Goal: Task Accomplishment & Management: Manage account settings

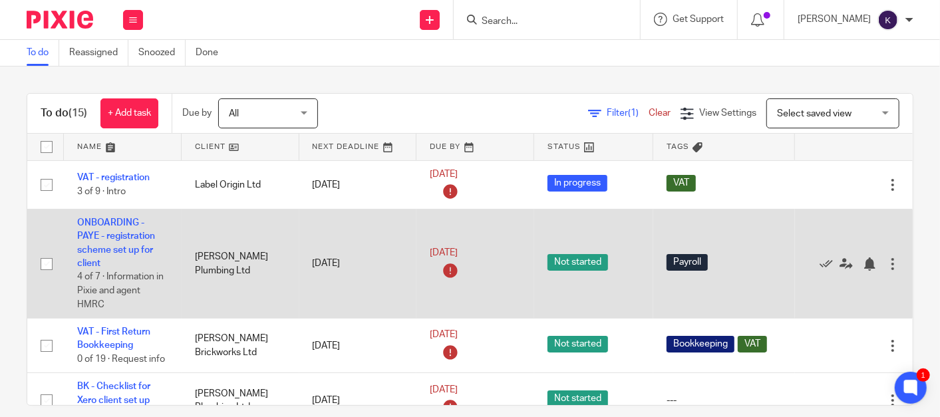
click at [122, 244] on td "ONBOARDING - PAYE - registration scheme set up for client 4 of 7 · Information …" at bounding box center [123, 264] width 118 height 109
click at [131, 234] on link "ONBOARDING - PAYE - registration scheme set up for client" at bounding box center [116, 243] width 78 height 50
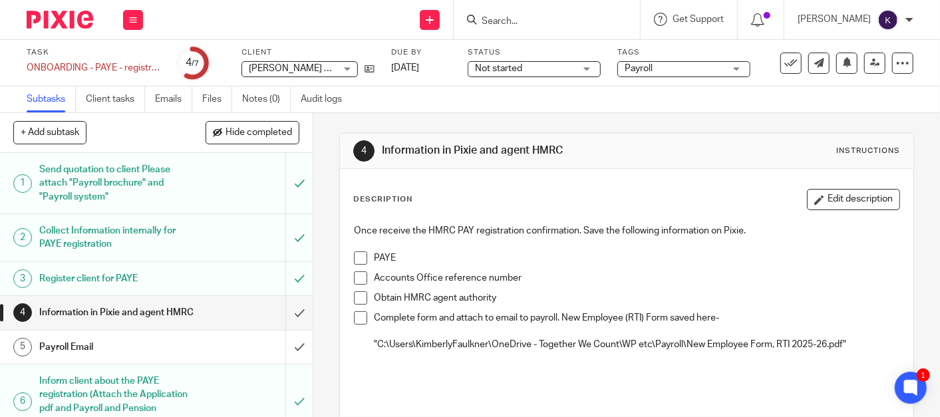
click at [357, 257] on span at bounding box center [360, 258] width 13 height 13
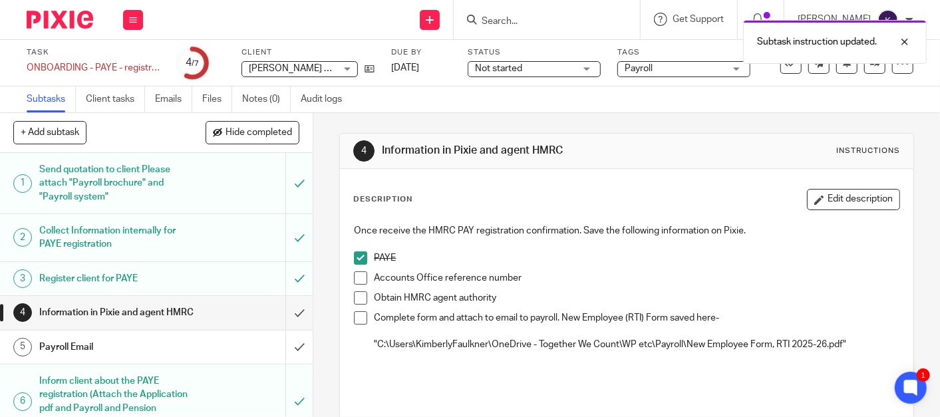
click at [358, 277] on span at bounding box center [360, 277] width 13 height 13
click at [357, 296] on span at bounding box center [360, 297] width 13 height 13
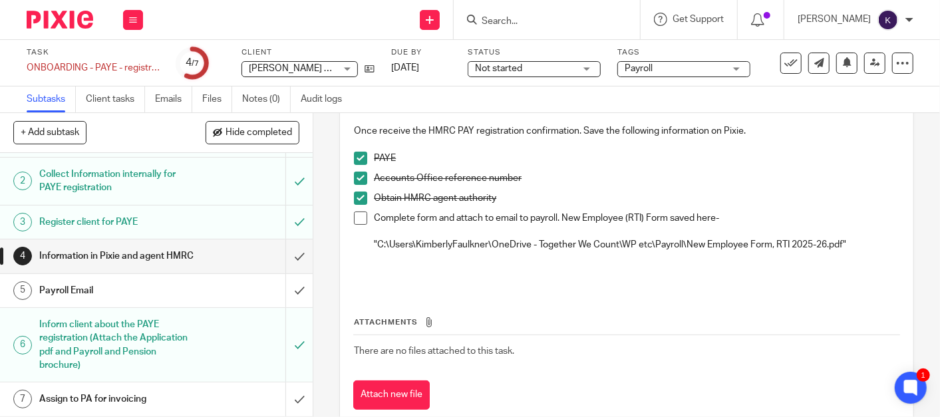
scroll to position [132, 0]
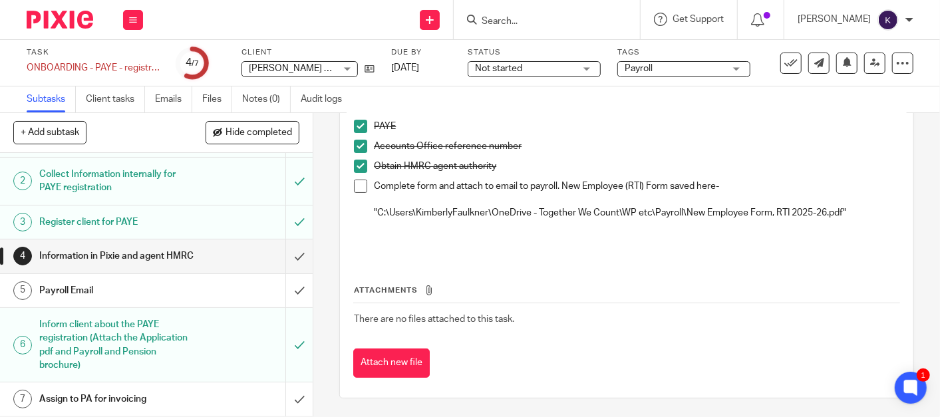
click at [142, 277] on link "5 Payroll Email" at bounding box center [142, 290] width 285 height 33
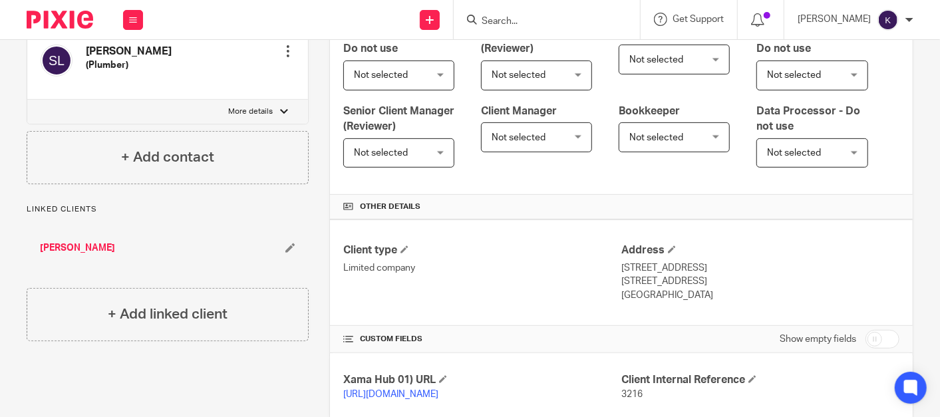
scroll to position [562, 0]
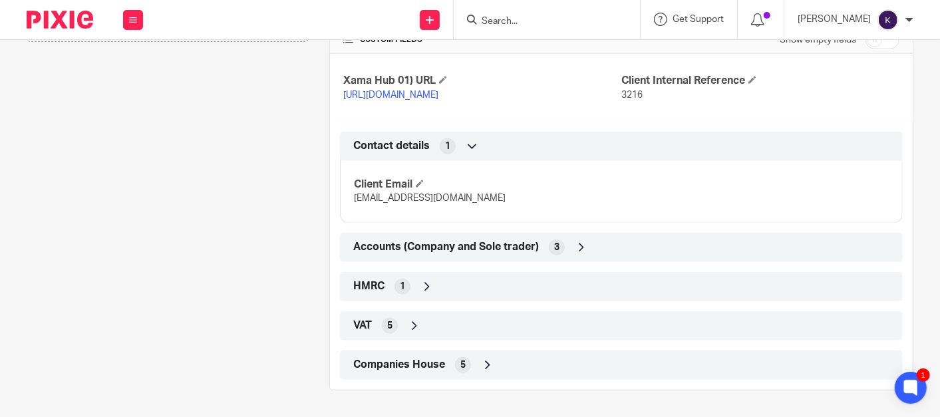
click at [444, 292] on div "HMRC 1" at bounding box center [621, 286] width 543 height 23
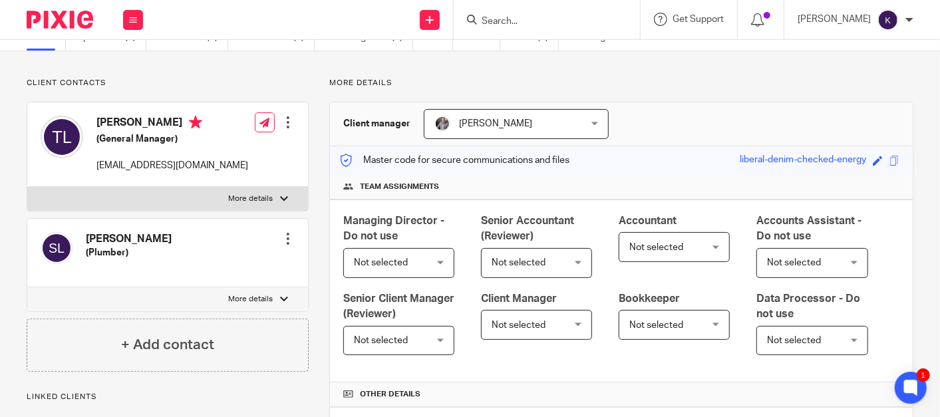
scroll to position [0, 0]
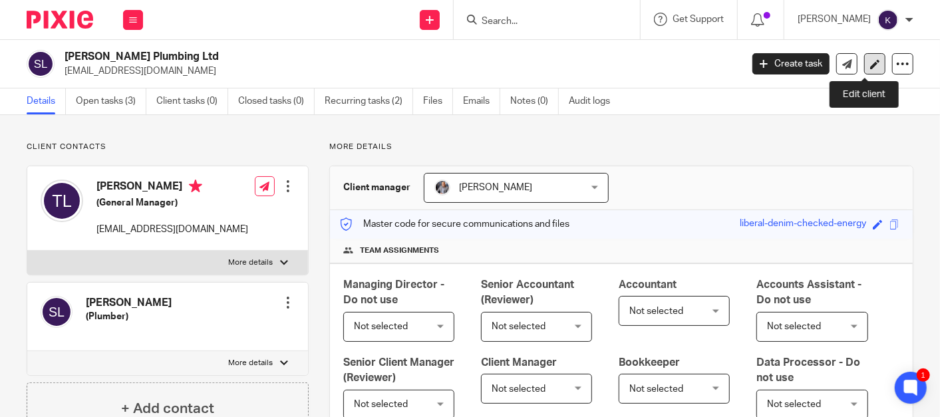
click at [870, 60] on icon at bounding box center [875, 64] width 10 height 10
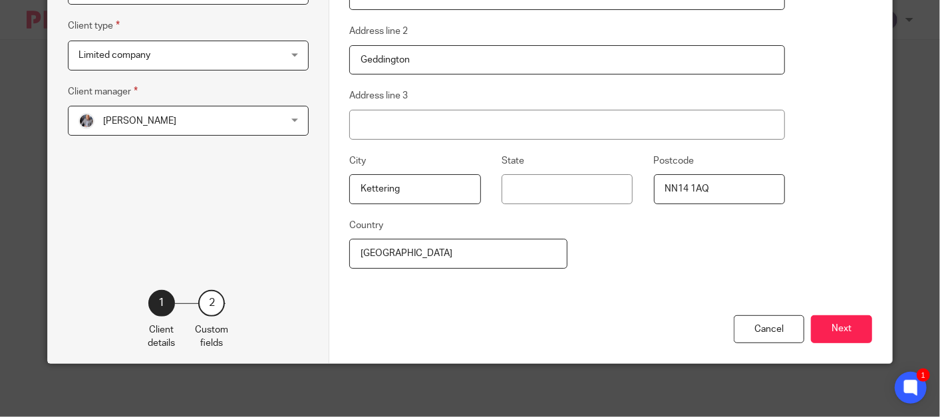
scroll to position [258, 0]
click at [832, 332] on button "Next" at bounding box center [841, 329] width 61 height 29
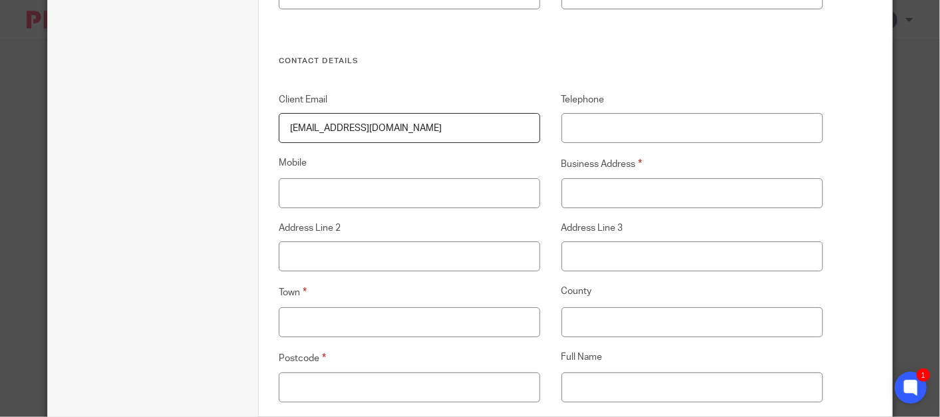
scroll to position [479, 0]
click at [608, 206] on input "Business Address" at bounding box center [693, 195] width 262 height 30
paste input "25 Chase View Road"
type input "25 Chase View Road"
click at [401, 309] on input "Town" at bounding box center [410, 324] width 262 height 30
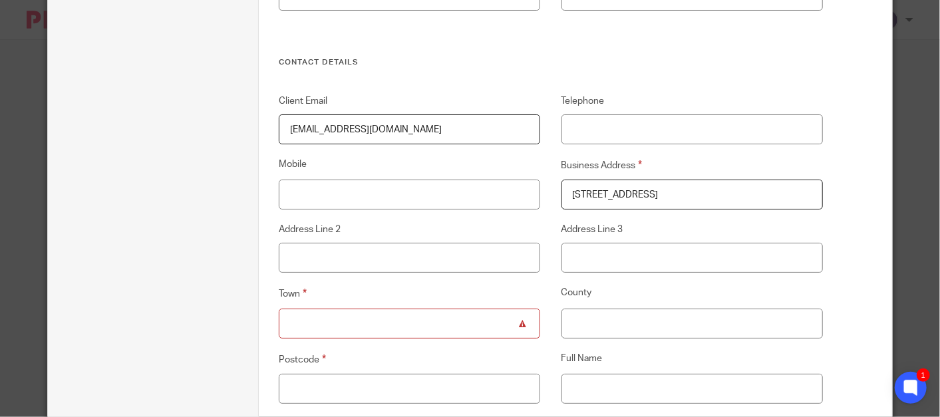
click at [302, 331] on input "Town" at bounding box center [410, 324] width 262 height 30
paste input "Kettering"
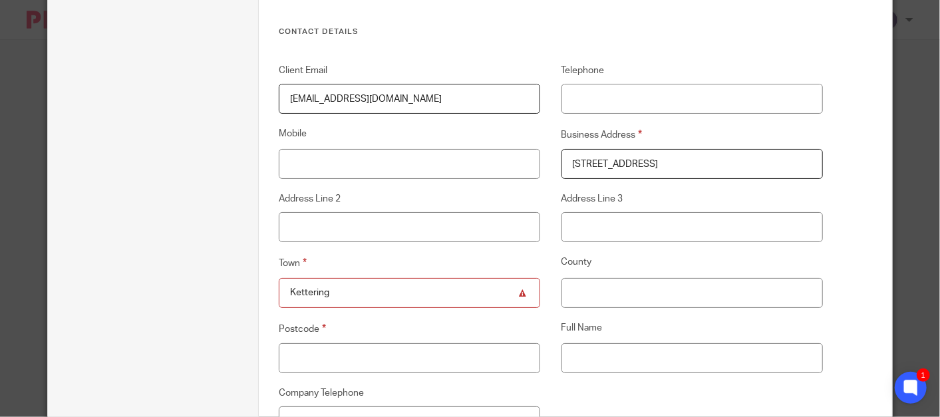
scroll to position [553, 0]
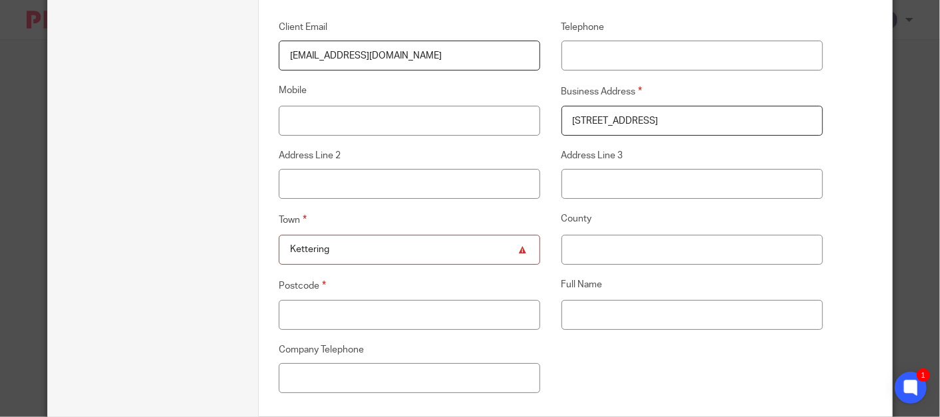
type input "Kettering"
click at [383, 314] on input "Postcode" at bounding box center [410, 315] width 262 height 30
drag, startPoint x: 339, startPoint y: 303, endPoint x: 332, endPoint y: 307, distance: 8.1
click at [337, 304] on input "Postcode" at bounding box center [410, 315] width 262 height 30
paste input "NN14 1AQ"
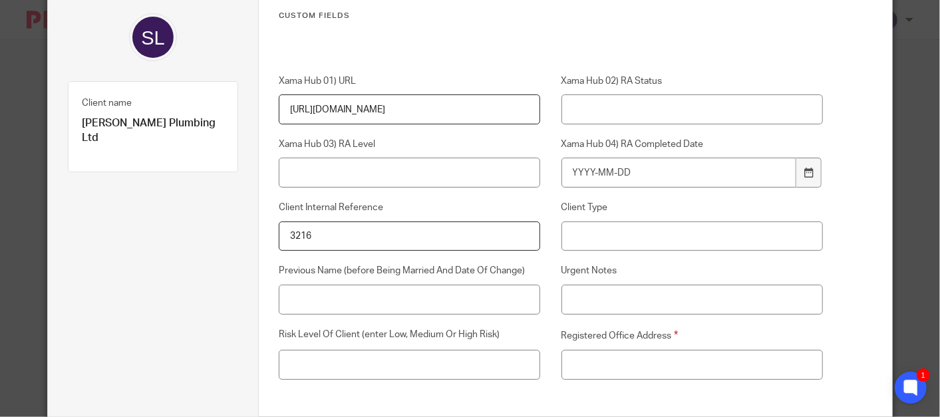
scroll to position [184, 0]
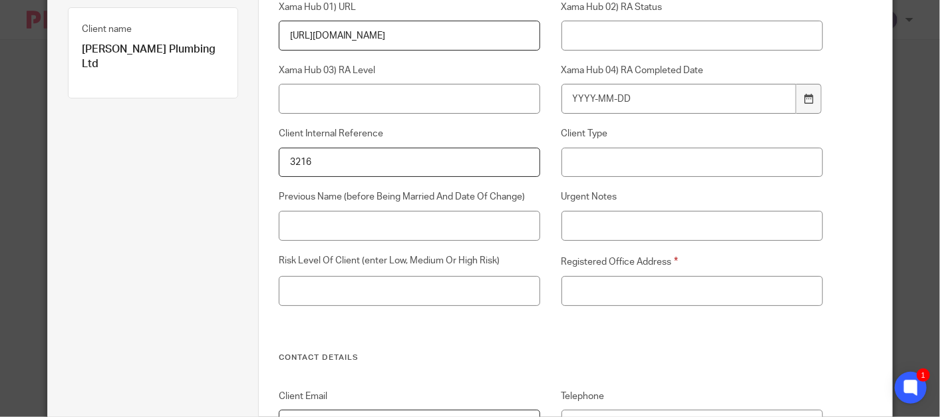
type input "NN14 1AQ"
drag, startPoint x: 616, startPoint y: 303, endPoint x: 234, endPoint y: 229, distance: 389.1
click at [616, 303] on input "Registered Office Address" at bounding box center [693, 291] width 262 height 30
click at [572, 302] on input "Registered Office Address" at bounding box center [693, 291] width 262 height 30
drag, startPoint x: 572, startPoint y: 302, endPoint x: 572, endPoint y: 286, distance: 16.0
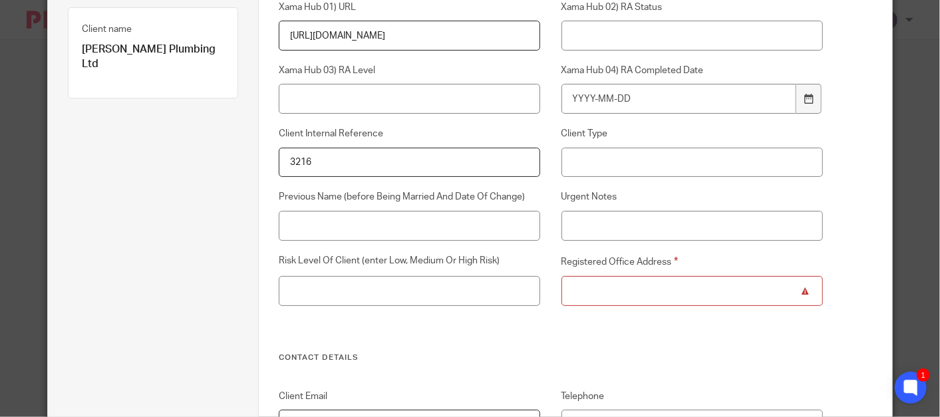
paste input "25 Chase View Road, Geddington, Kettering, England, NN14 1AQ"
type input "25 Chase View Road, Geddington, Kettering, England, NN14 1AQ"
click at [518, 339] on div "Xama Hub 01) URL https://platform.xamatech.com/portal/crm/clients/ad20bdb0-3001…" at bounding box center [540, 177] width 565 height 352
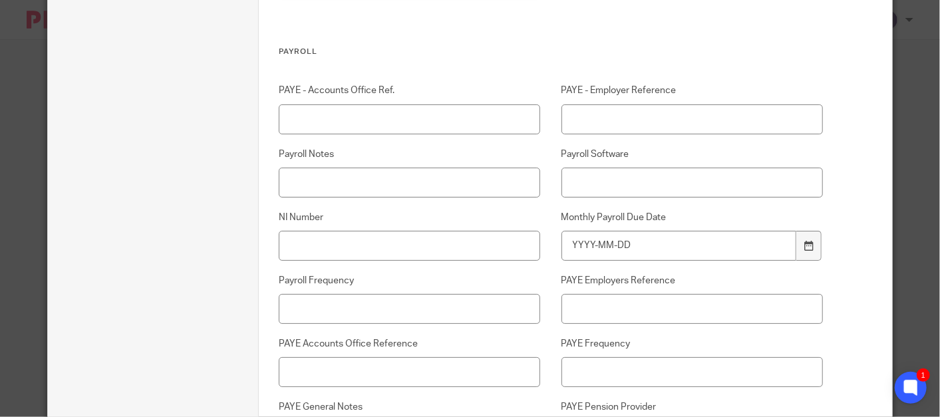
scroll to position [1292, 0]
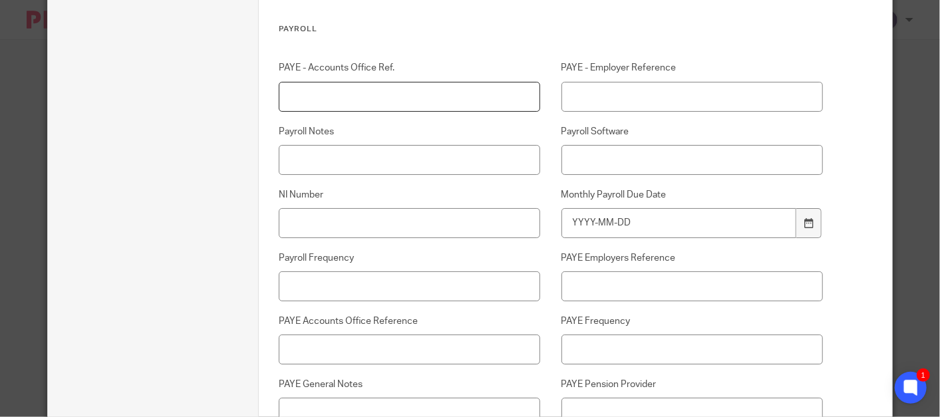
click at [389, 84] on input "PAYE - Accounts Office Ref." at bounding box center [410, 97] width 262 height 30
click at [343, 103] on input "PAYE - Accounts Office Ref." at bounding box center [410, 97] width 262 height 30
paste input "120PD03592822"
type input "120PD03592822"
click at [641, 99] on input "PAYE - Employer Reference" at bounding box center [693, 97] width 262 height 30
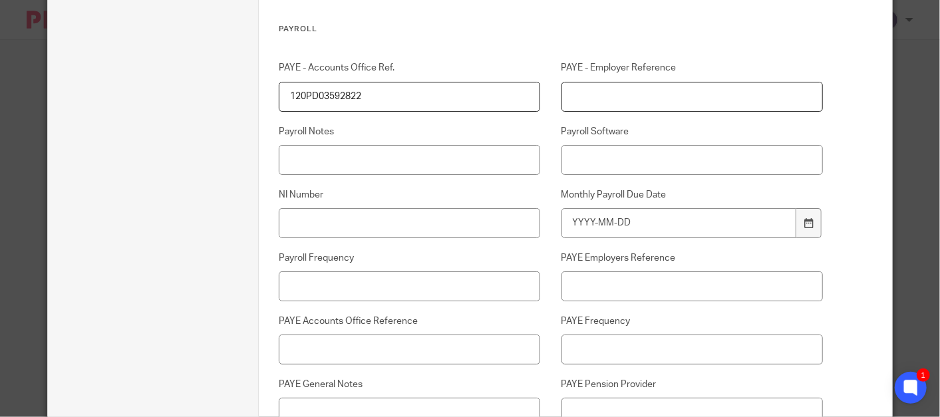
paste input "120/LF01154"
type input "120/LF01154"
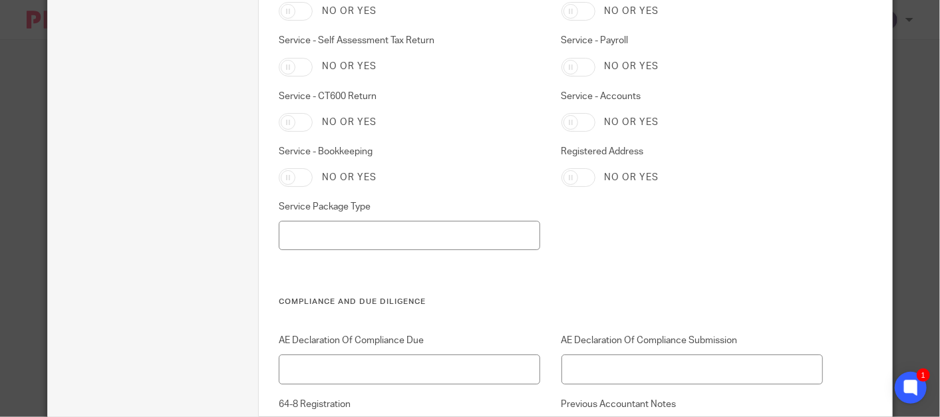
scroll to position [3977, 0]
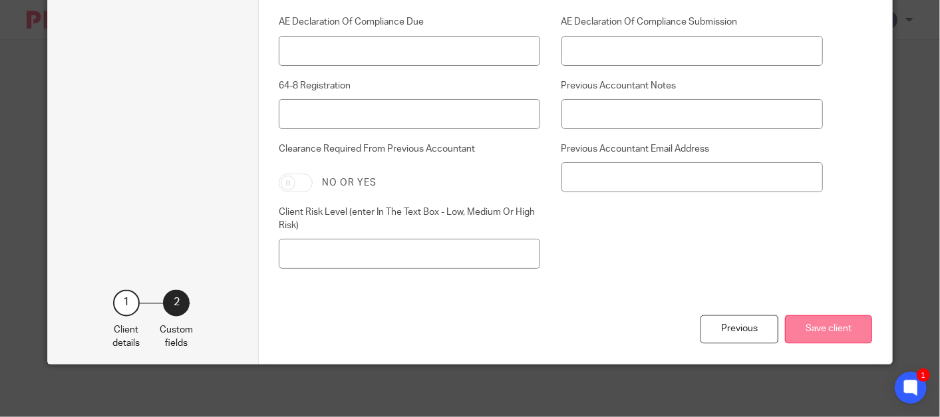
click at [834, 332] on button "Save client" at bounding box center [828, 329] width 87 height 29
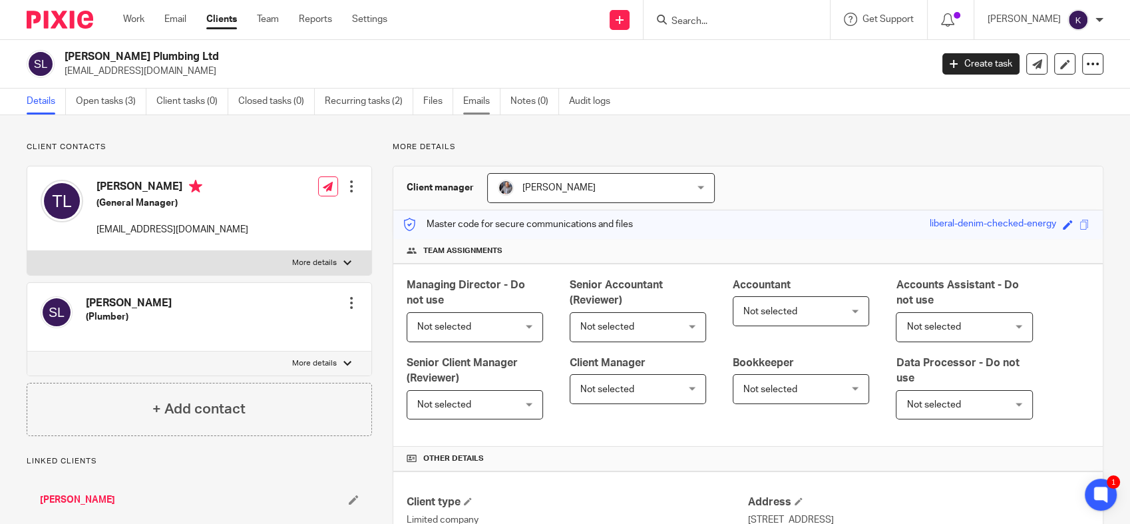
click at [476, 104] on link "Emails" at bounding box center [481, 101] width 37 height 26
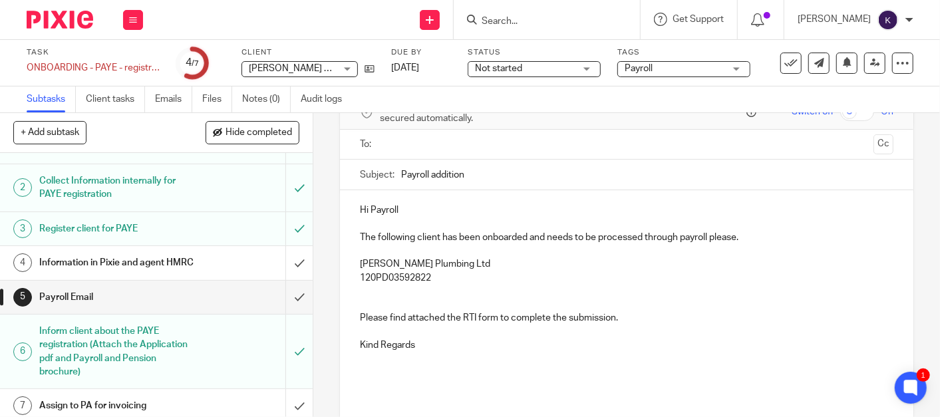
scroll to position [68, 0]
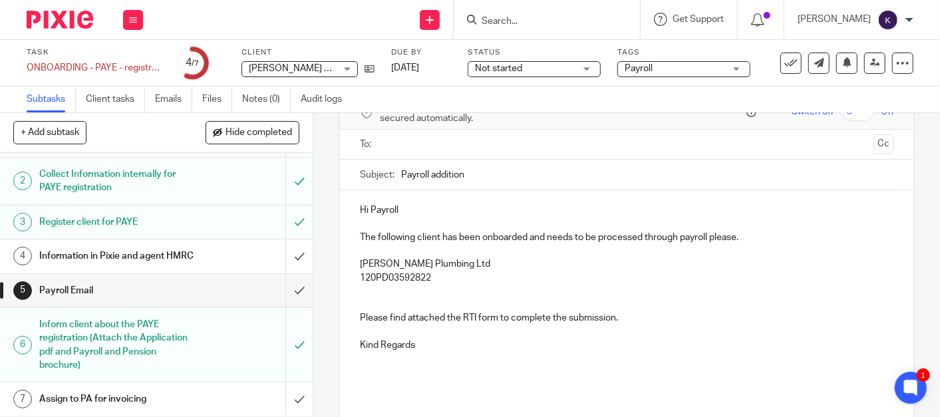
click at [150, 246] on h1 "Information in Pixie and agent HMRC" at bounding box center [117, 256] width 156 height 20
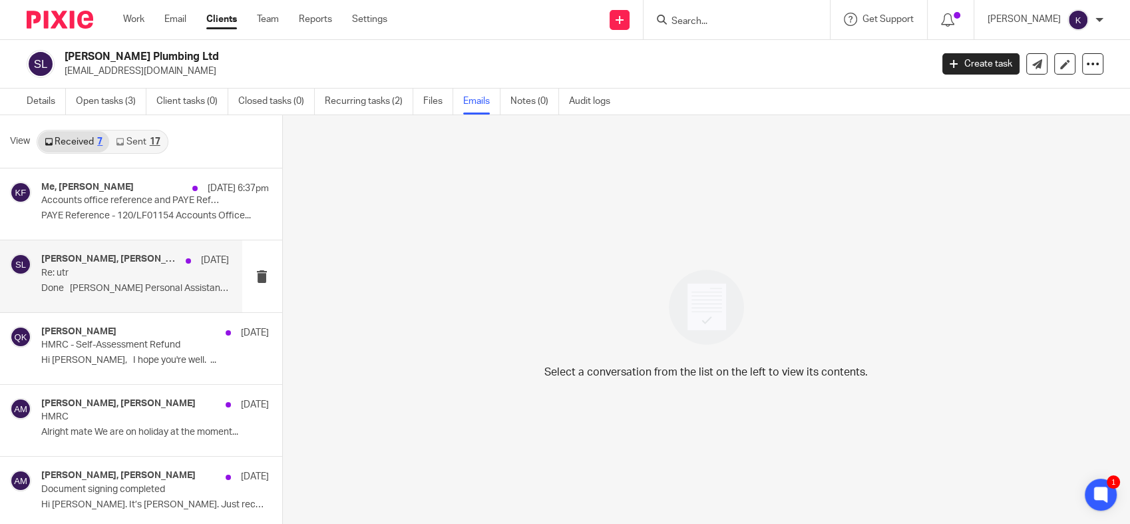
click at [92, 259] on h4 "Aaron Mcleish, Megan Gamlin, Steve Leak" at bounding box center [110, 259] width 138 height 11
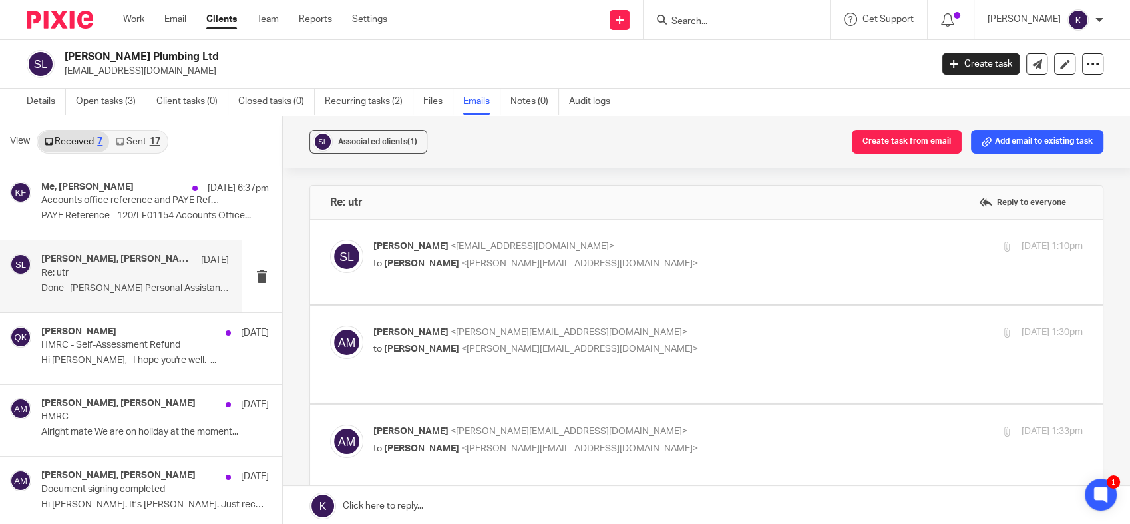
click at [543, 267] on span "<aaron@togetherwecount.co.uk>" at bounding box center [579, 263] width 237 height 9
checkbox input "true"
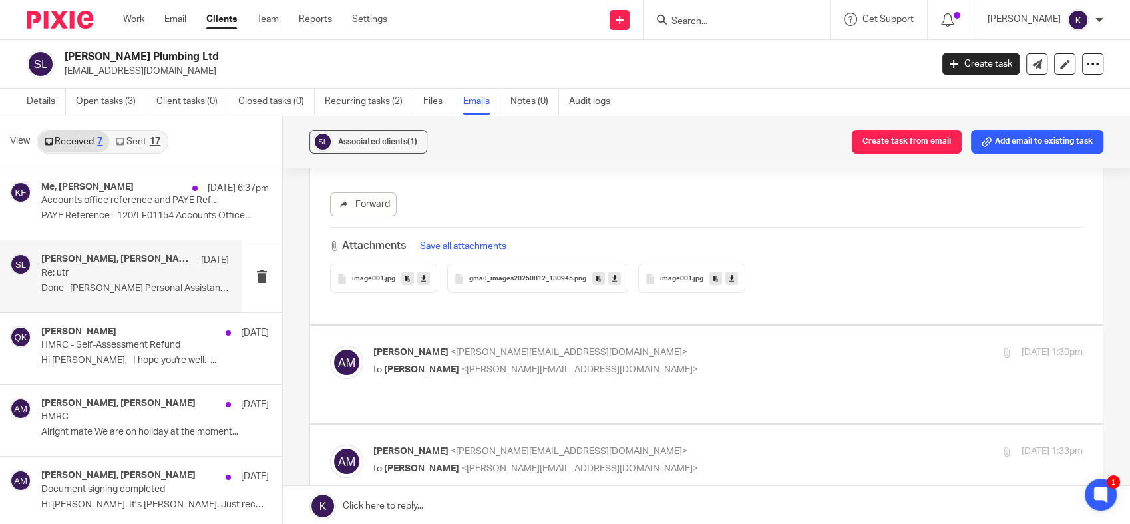
scroll to position [295, 0]
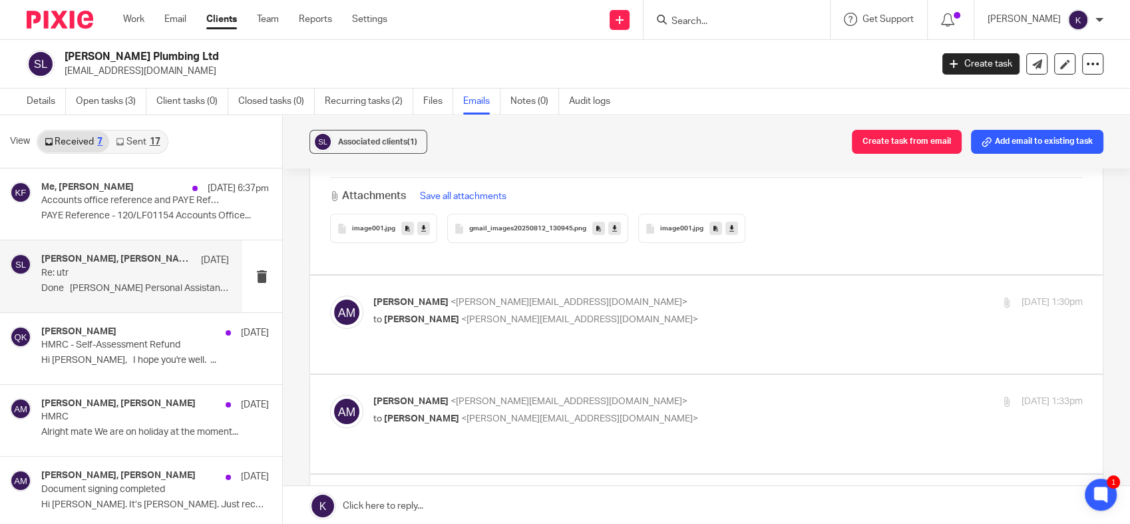
click at [564, 298] on div "Aaron Mcleish <aaron@togetherwecount.co.uk> to Megan Gamlin <megan@togetherweco…" at bounding box center [609, 310] width 473 height 31
checkbox input "true"
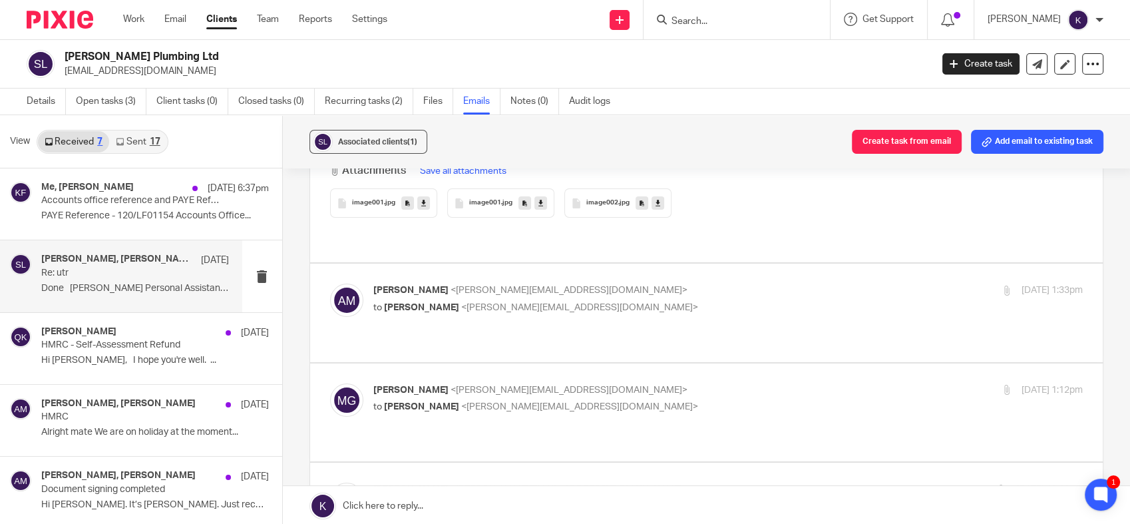
scroll to position [3696, 0]
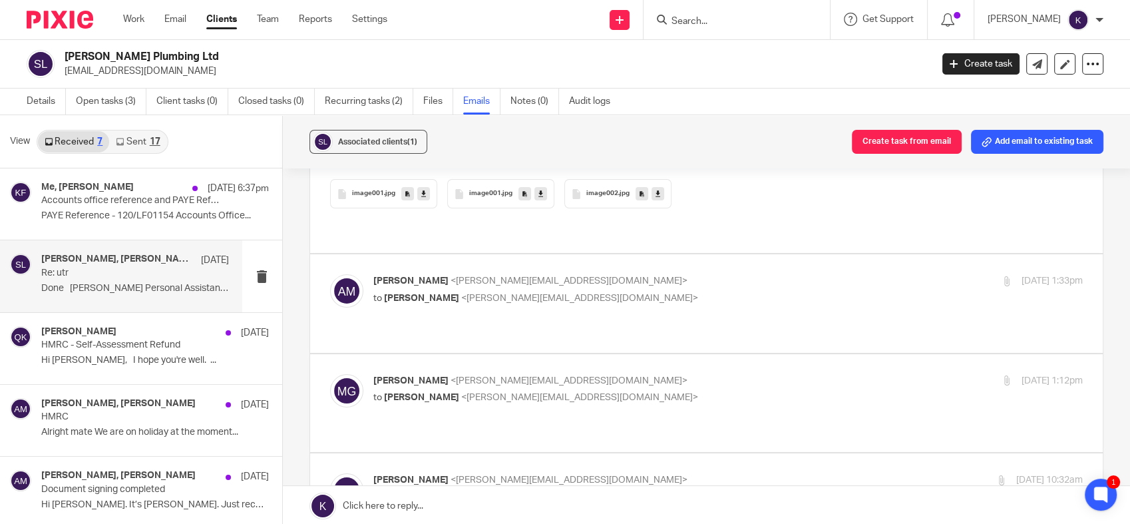
click at [531, 291] on p "to Penny Brown <penny@togetherwecount.co.uk>" at bounding box center [609, 298] width 473 height 14
checkbox input "true"
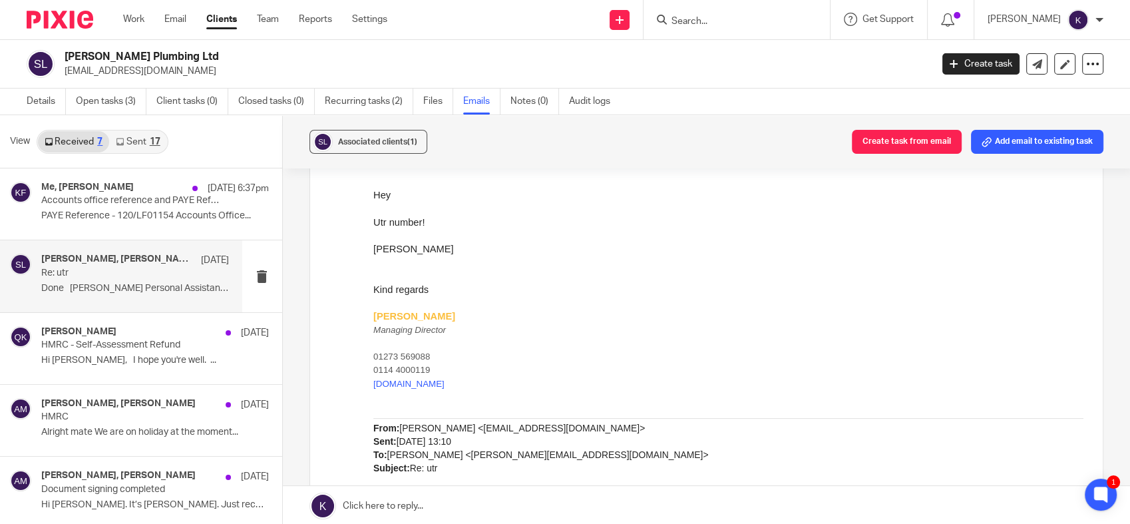
scroll to position [3844, 0]
click at [524, 434] on p "From: Steve Leak <slleakplumbing@gmail.com> Sent: 12 August 2025 13:10 To: Aaro…" at bounding box center [728, 446] width 710 height 54
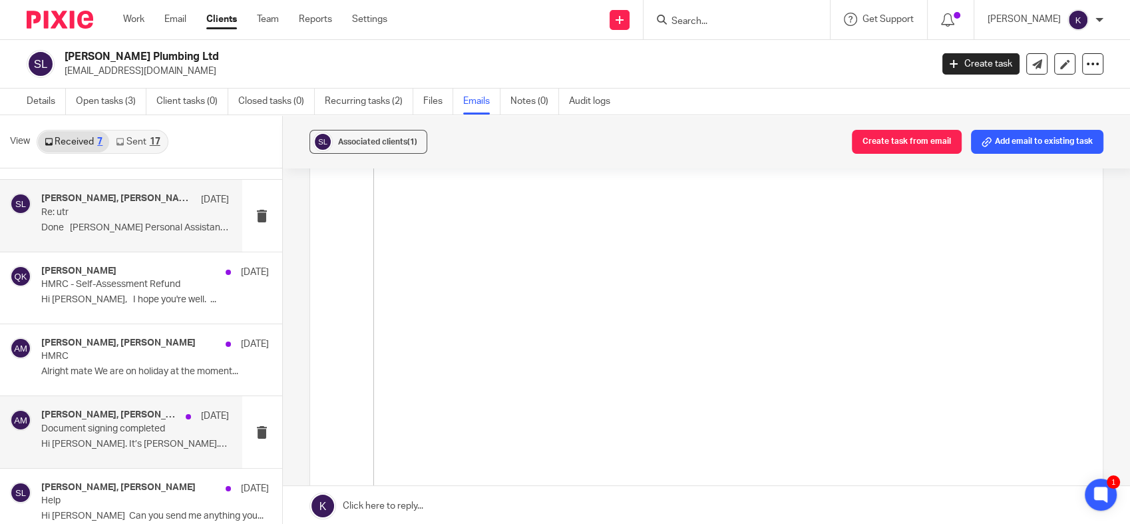
scroll to position [147, 0]
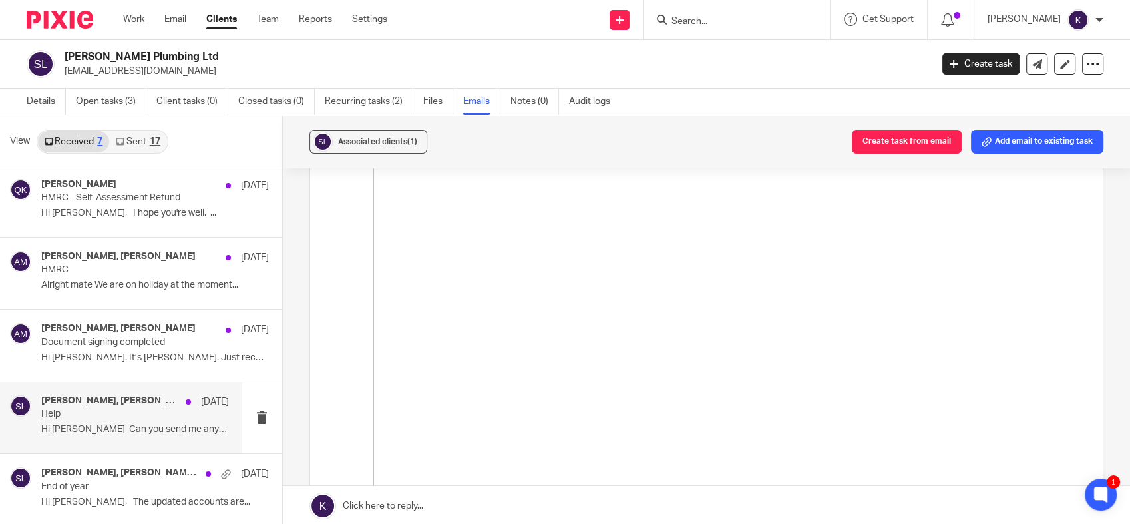
click at [79, 407] on div "Aaron Mcleish, Steve Leak 15 May" at bounding box center [135, 401] width 188 height 13
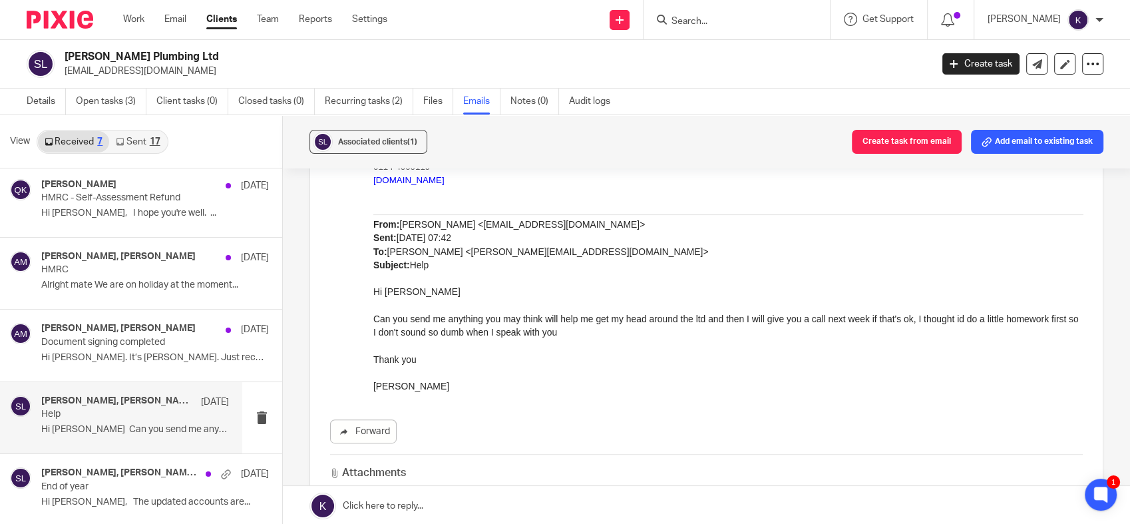
scroll to position [517, 0]
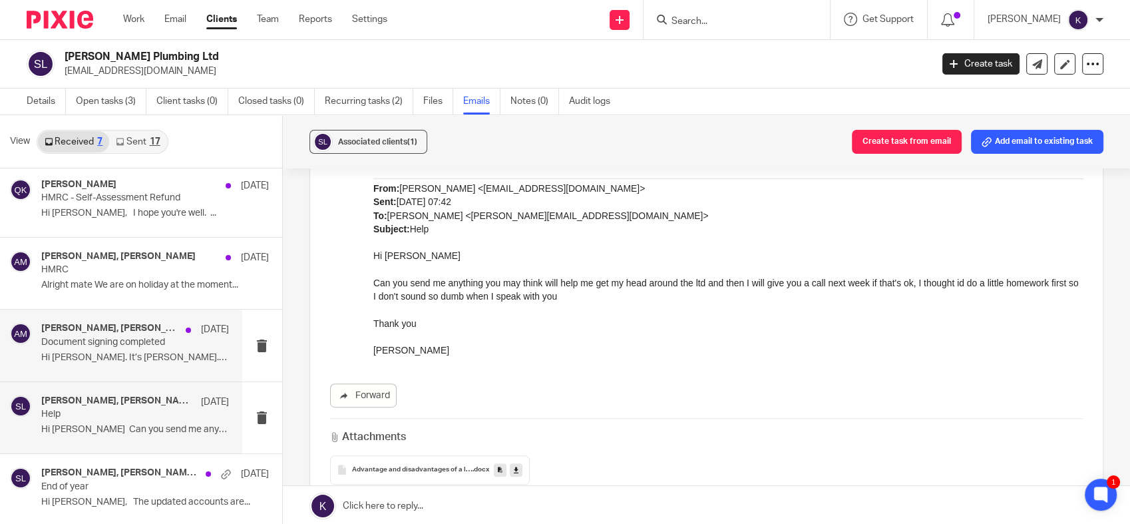
click at [99, 333] on h4 "Aaron Mcleish, Steve Leak" at bounding box center [110, 328] width 138 height 11
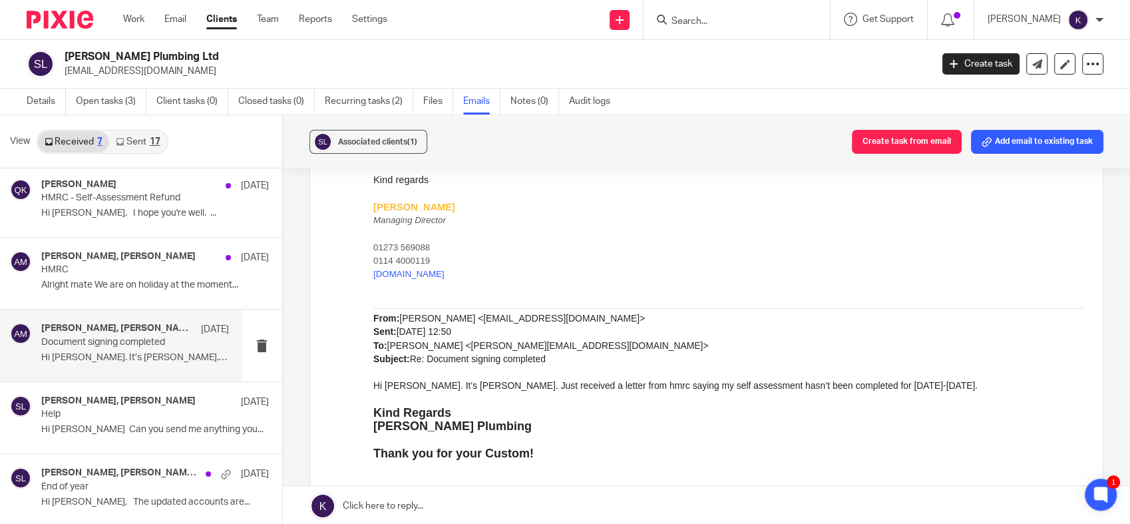
scroll to position [443, 0]
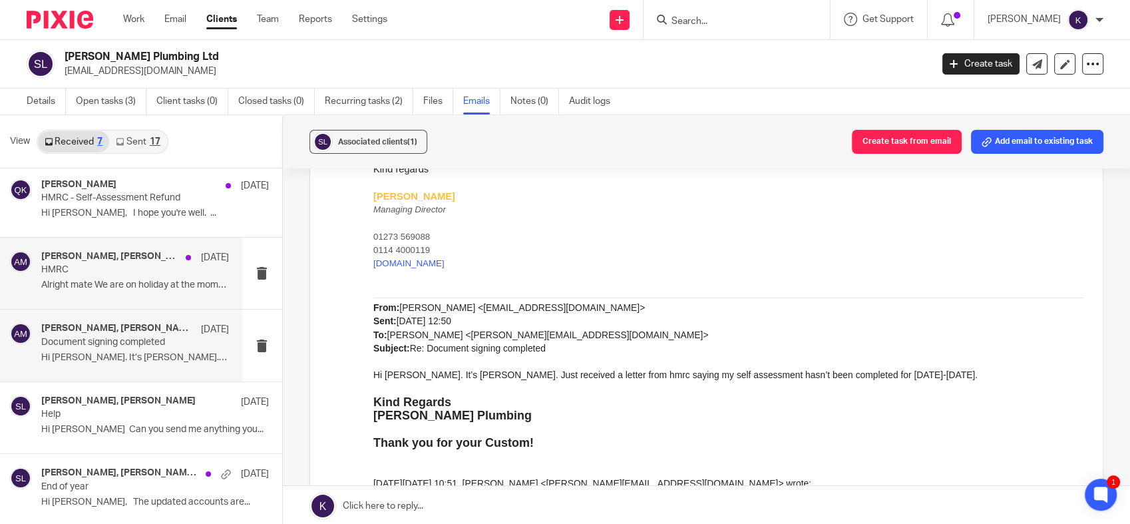
click at [114, 261] on h4 "Steve Leak, Aaron Mcleish" at bounding box center [110, 256] width 138 height 11
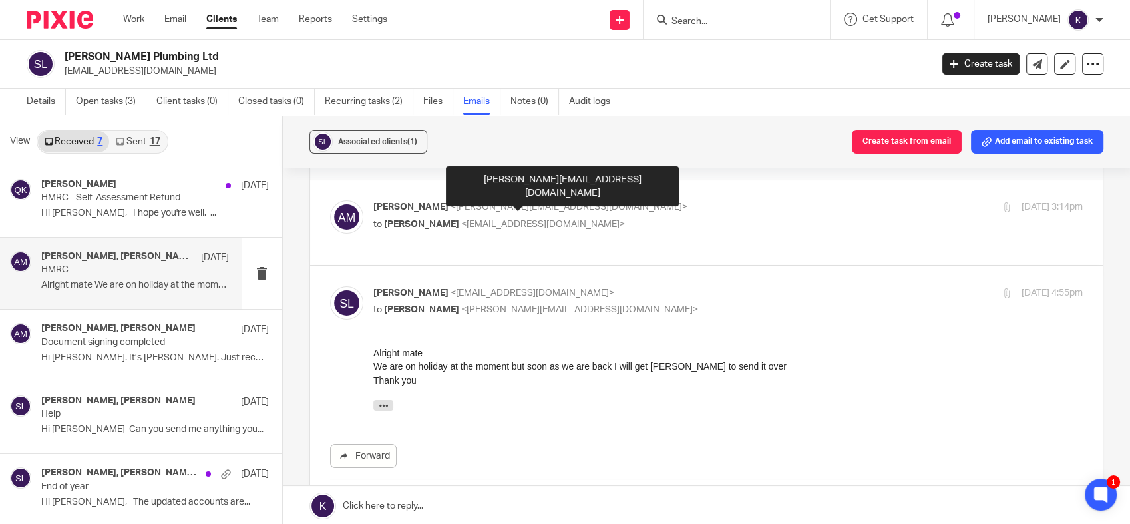
scroll to position [29, 0]
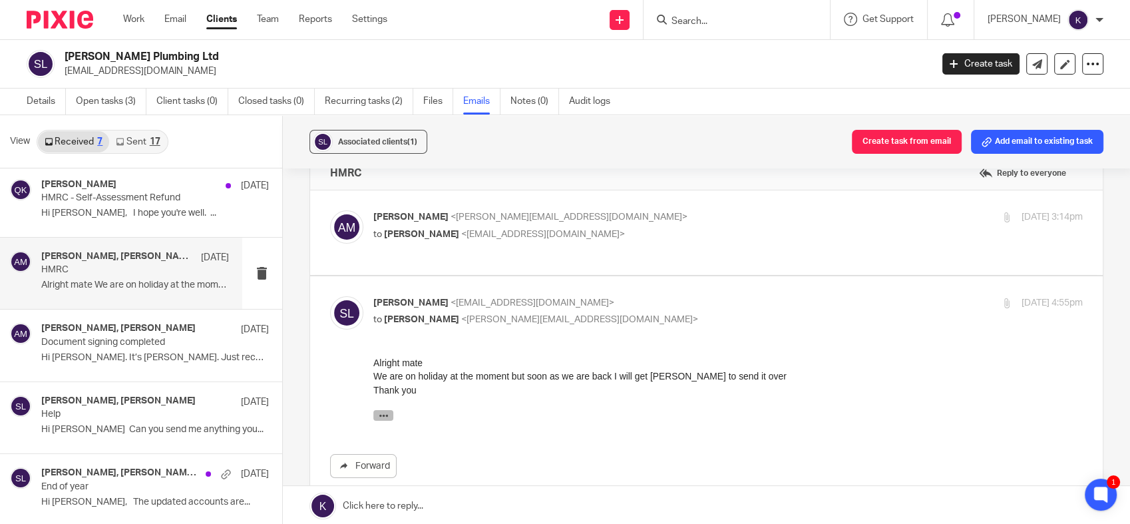
click at [387, 411] on icon "button" at bounding box center [383, 415] width 10 height 10
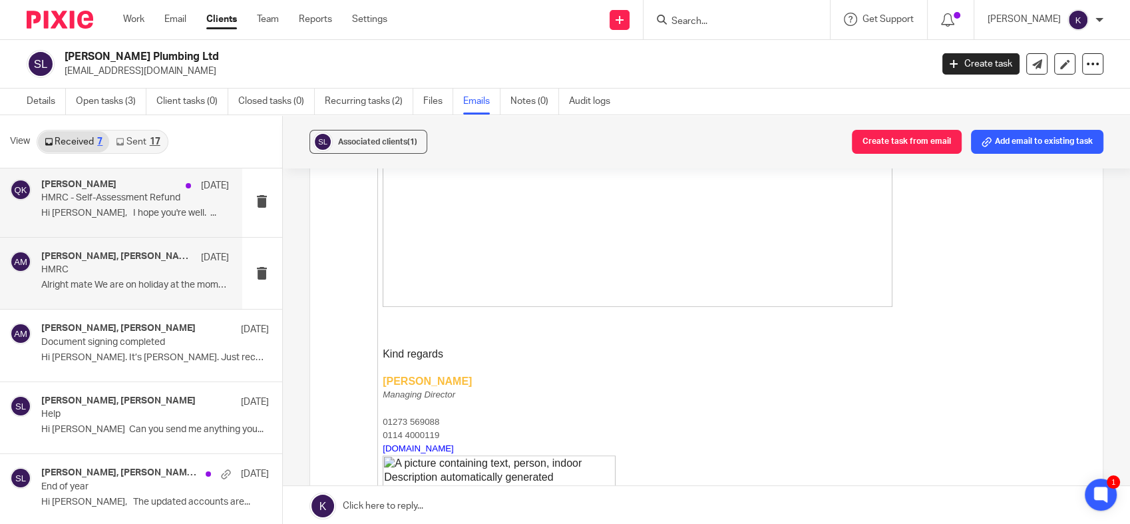
scroll to position [0, 0]
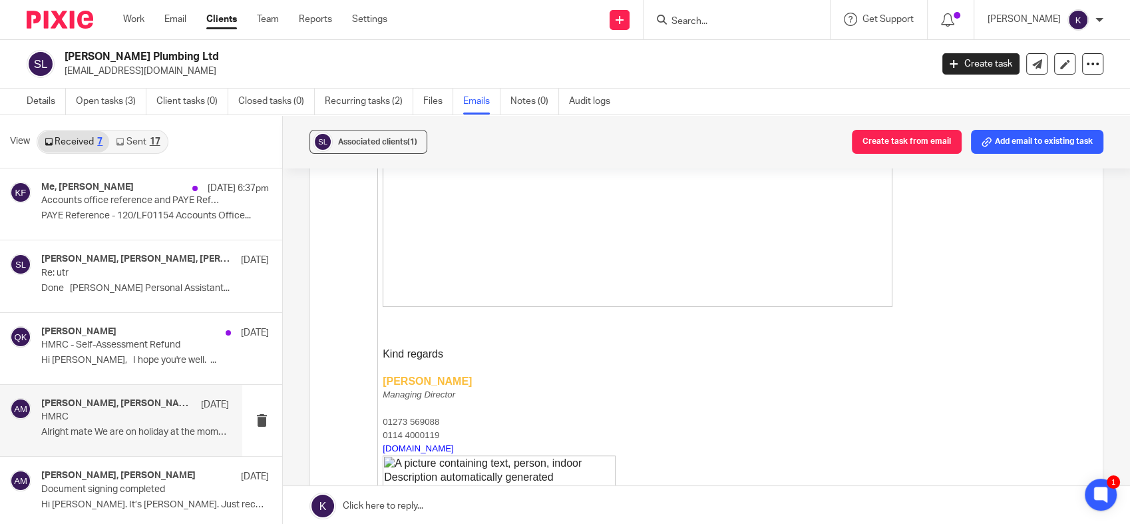
click at [132, 144] on link "Sent 17" at bounding box center [137, 141] width 57 height 21
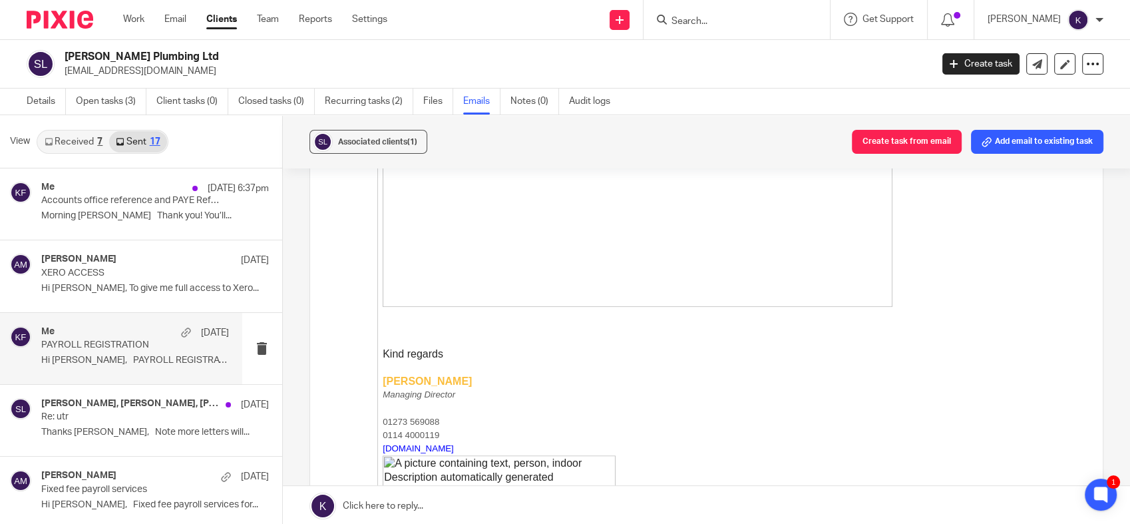
click at [134, 362] on p "Hi Terri, PAYROLL REGISTRATION - Sl..." at bounding box center [135, 360] width 188 height 11
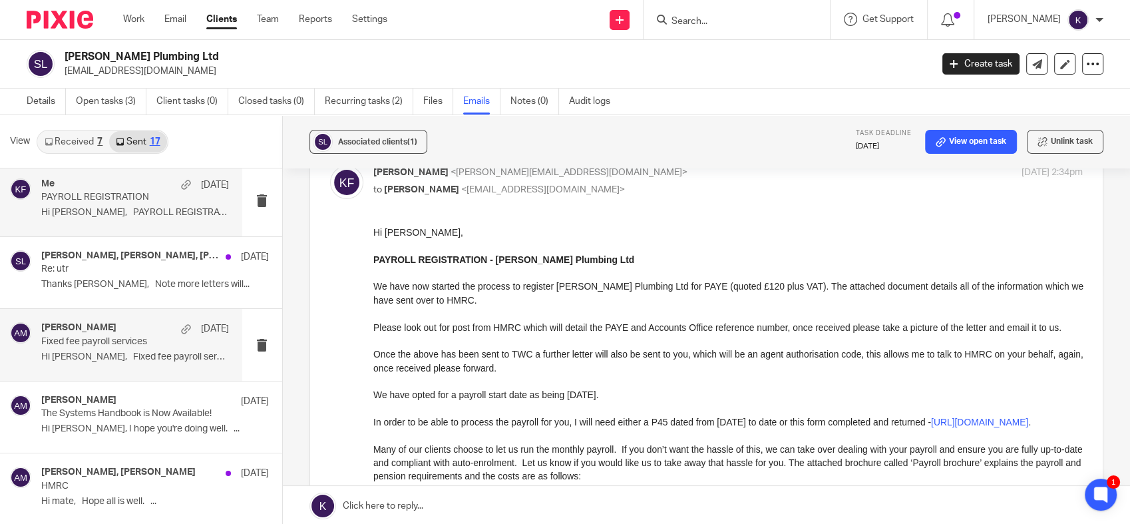
click at [101, 353] on p "Hi Terri, Fixed fee payroll services for..." at bounding box center [135, 356] width 188 height 11
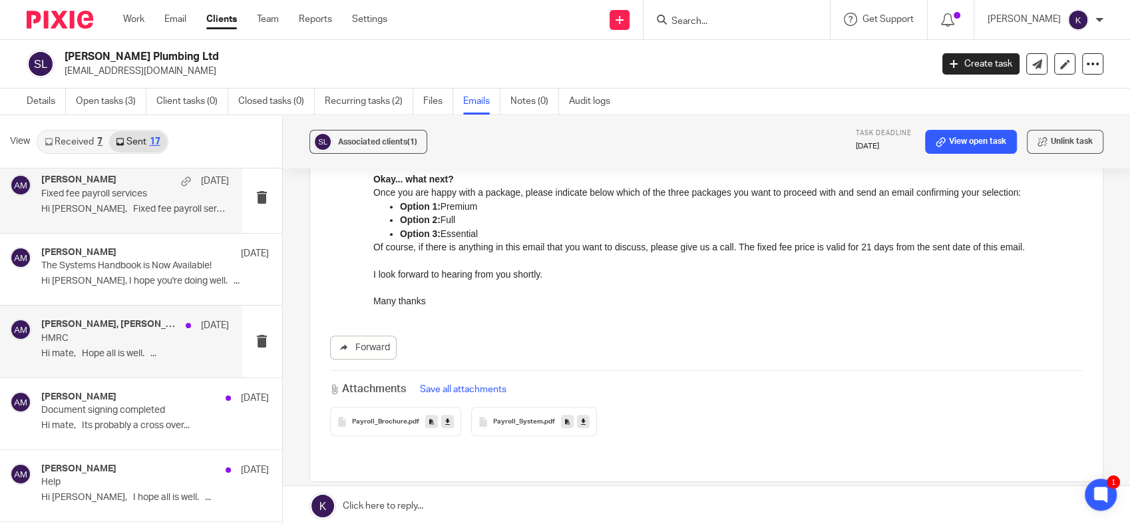
click at [104, 342] on p "HMRC" at bounding box center [116, 338] width 150 height 11
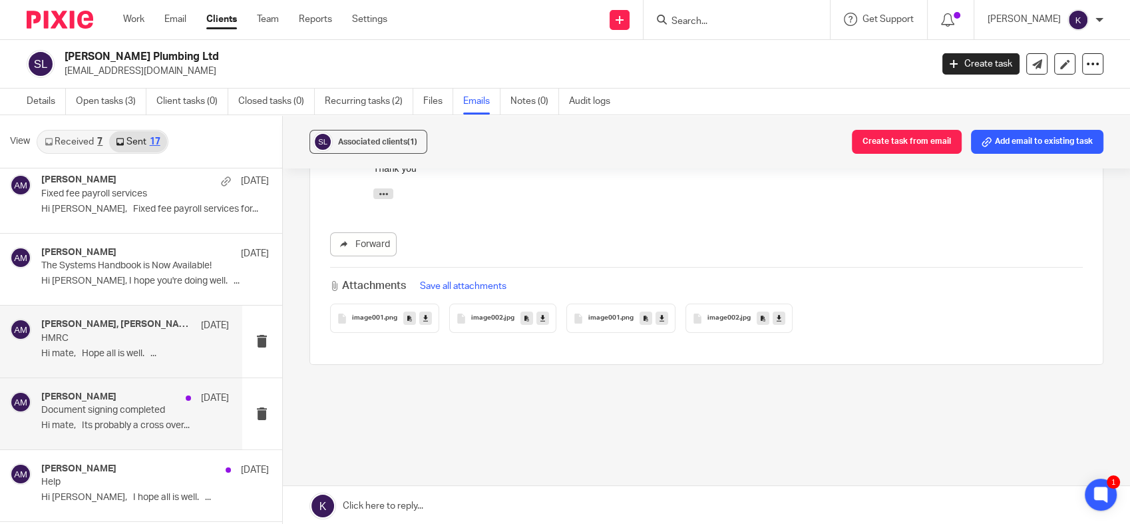
click at [170, 407] on p "Document signing completed" at bounding box center [116, 410] width 150 height 11
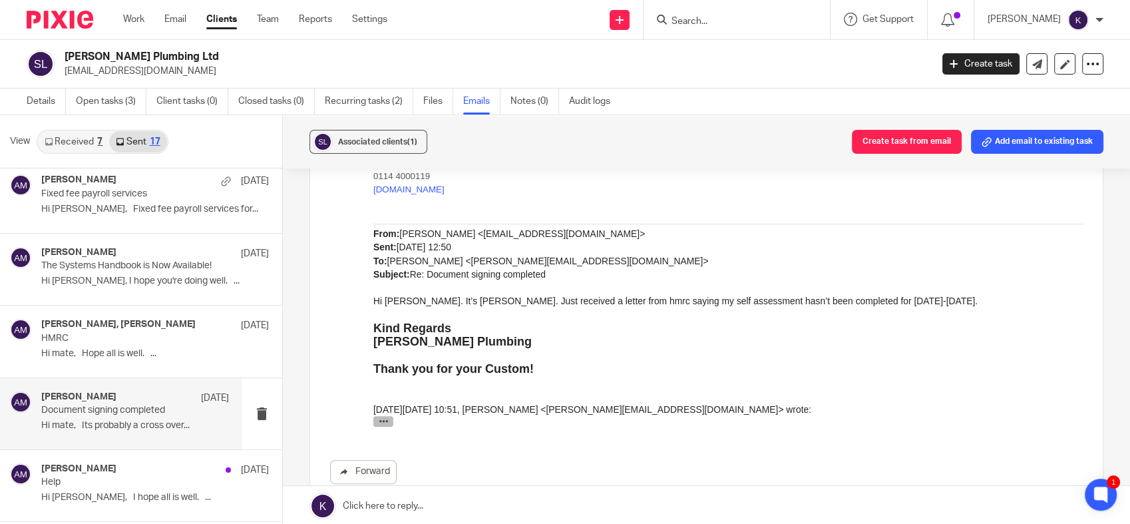
click at [381, 419] on icon "button" at bounding box center [383, 422] width 10 height 10
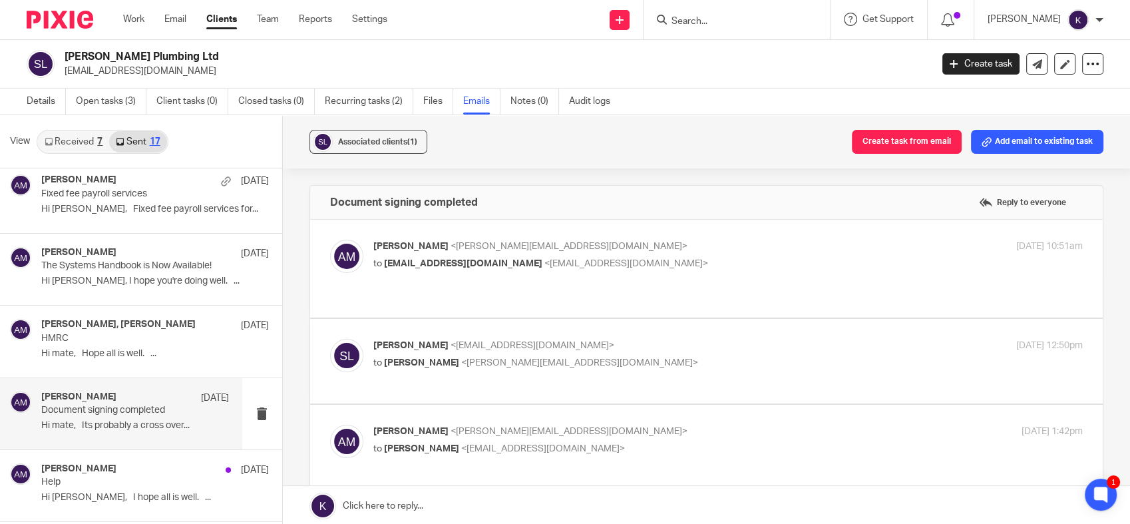
click at [450, 341] on span "<slleakplumbing@gmail.com>" at bounding box center [532, 345] width 164 height 9
checkbox input "true"
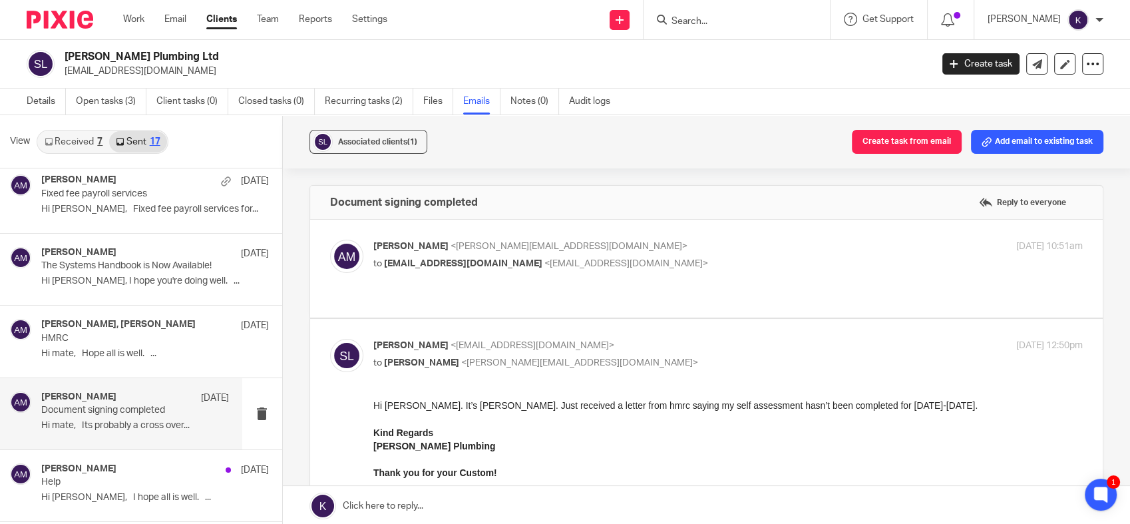
click at [522, 257] on p "to slleakplumbing@gmail.com <slleakplumbing@gmail.com>" at bounding box center [609, 264] width 473 height 14
checkbox input "true"
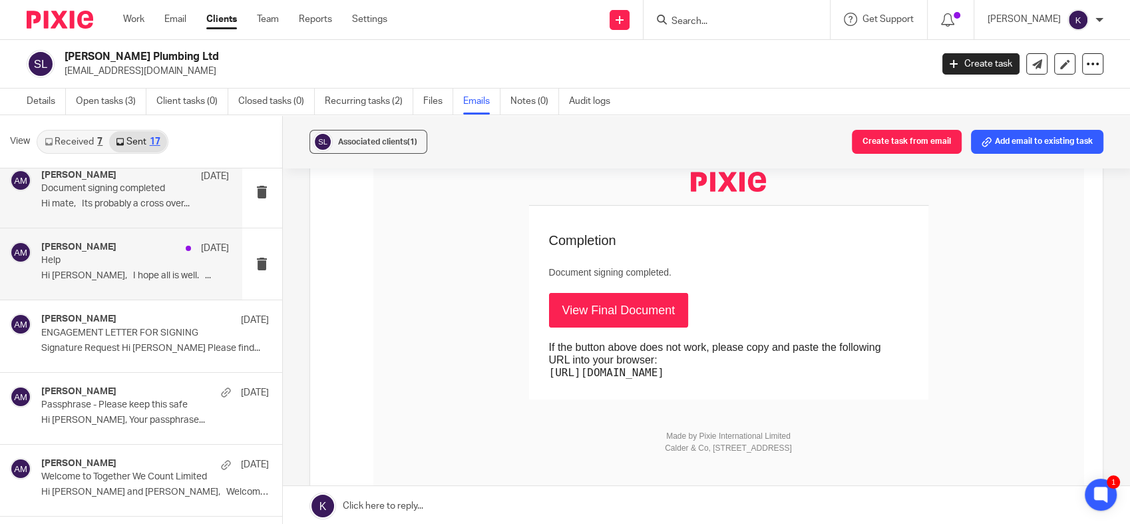
click at [110, 289] on div "Aaron Mcleish 15 May Help Hi Steve, I hope all is well. ..." at bounding box center [121, 263] width 242 height 71
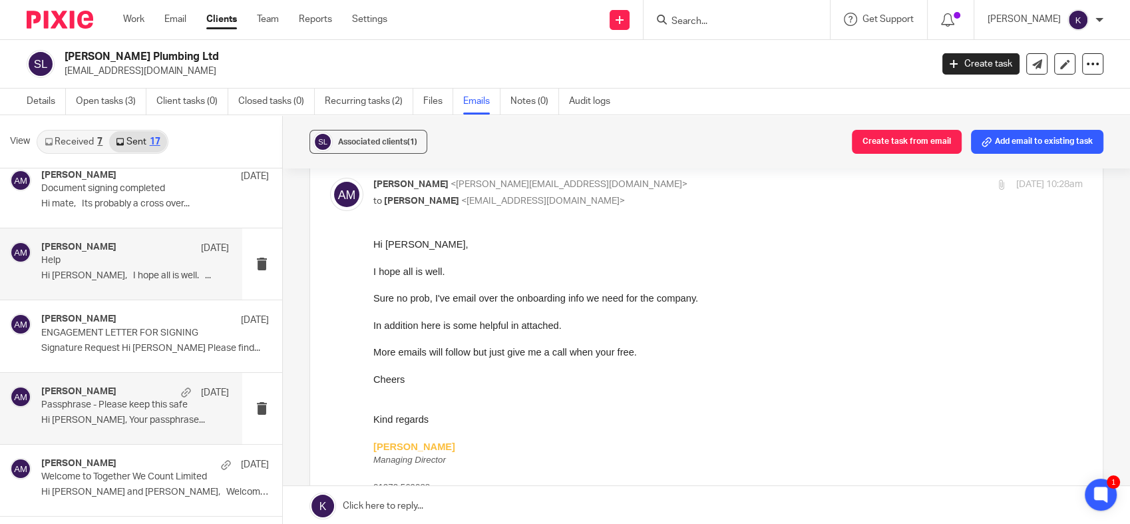
click at [104, 400] on p "Passphrase - Please keep this safe" at bounding box center [116, 404] width 150 height 11
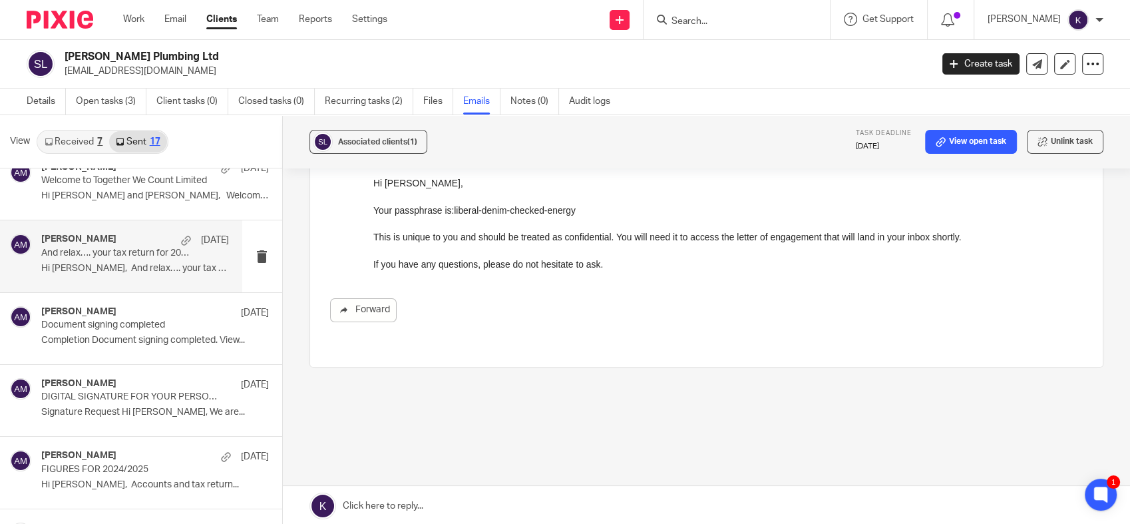
click at [126, 271] on p "Hi Steven, And relax…. your tax return..." at bounding box center [135, 268] width 188 height 11
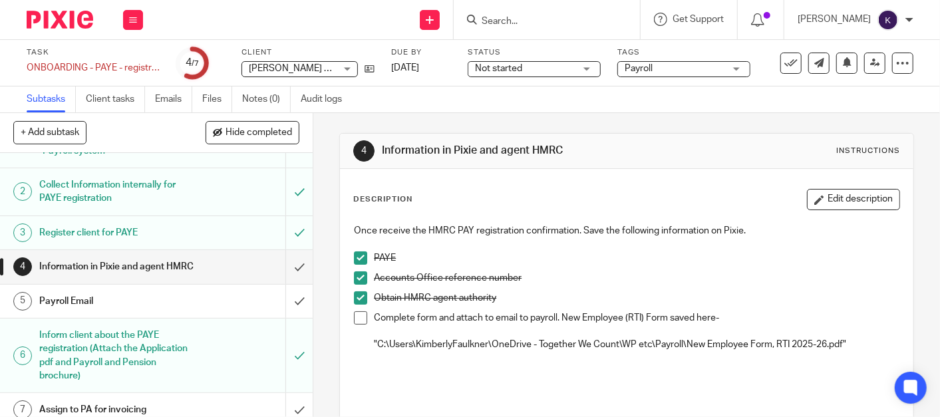
scroll to position [68, 0]
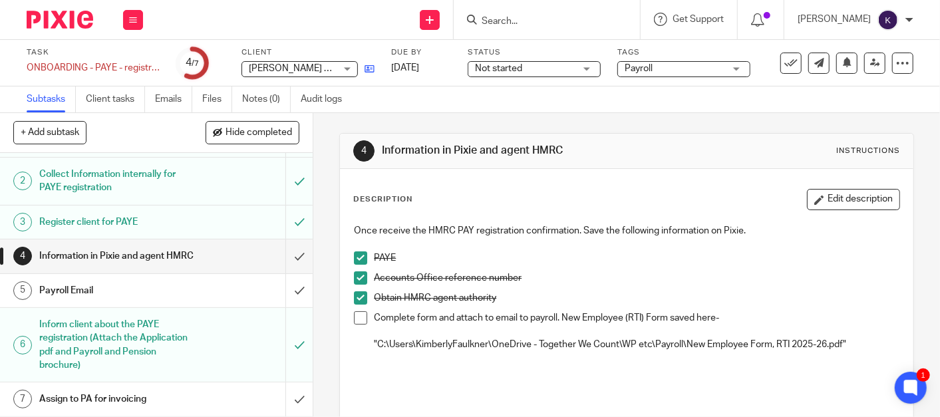
click at [369, 75] on link at bounding box center [366, 68] width 17 height 13
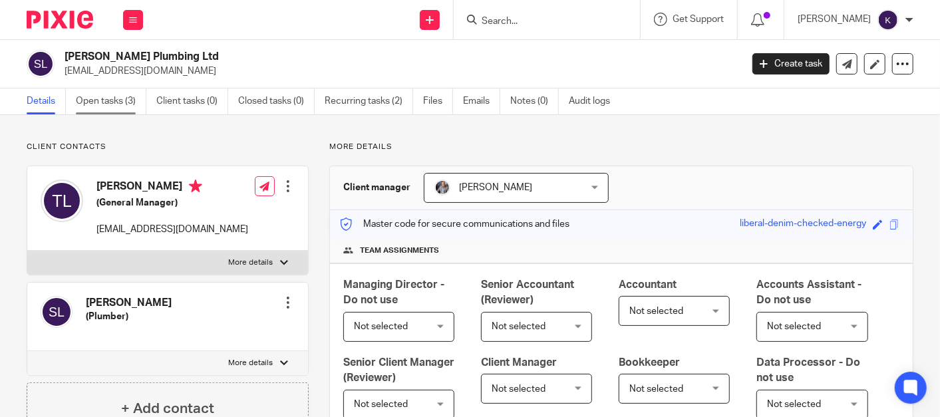
click at [112, 100] on link "Open tasks (3)" at bounding box center [111, 101] width 71 height 26
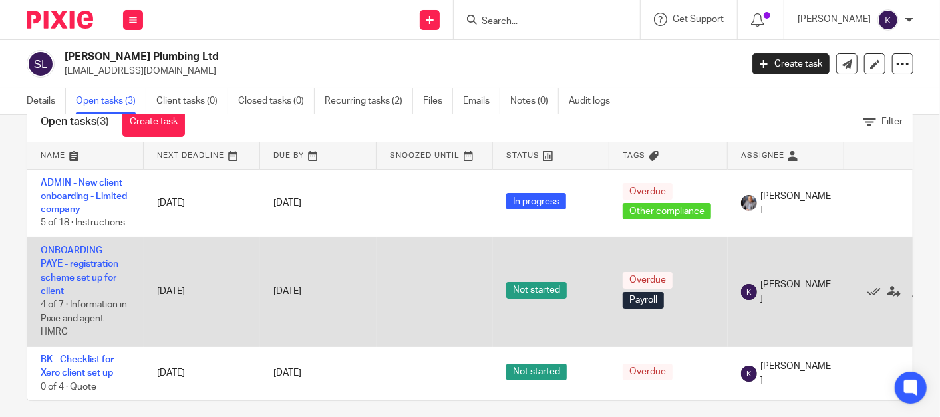
scroll to position [61, 0]
